Goal: Information Seeking & Learning: Find specific page/section

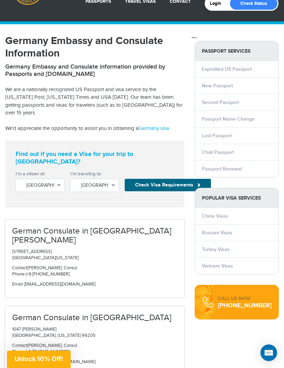
scroll to position [30, 0]
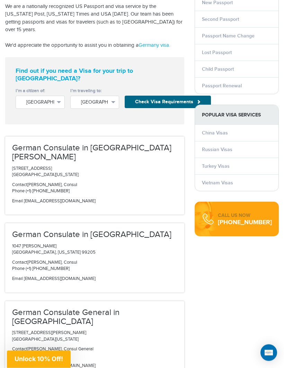
scroll to position [128, 0]
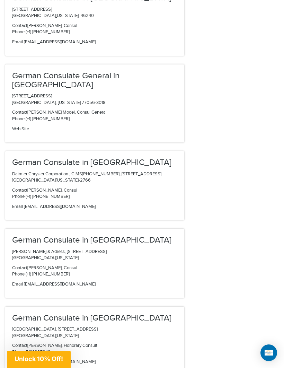
scroll to position [1961, 0]
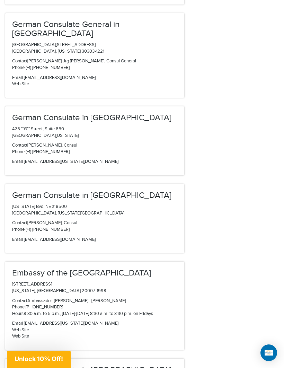
scroll to position [2828, 0]
